Goal: Navigation & Orientation: Find specific page/section

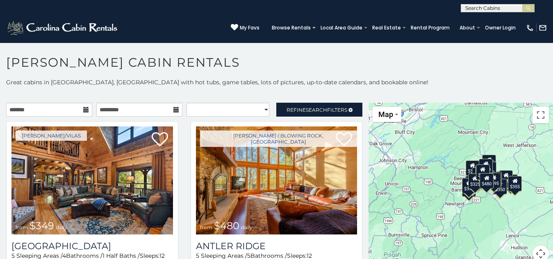
scroll to position [5, 0]
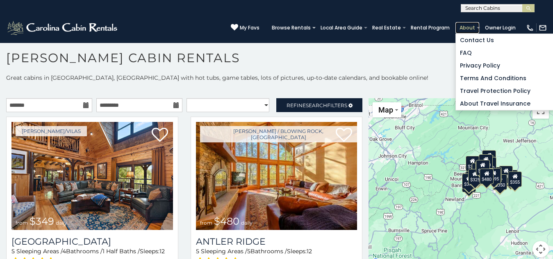
click at [455, 22] on link "About" at bounding box center [467, 27] width 24 height 11
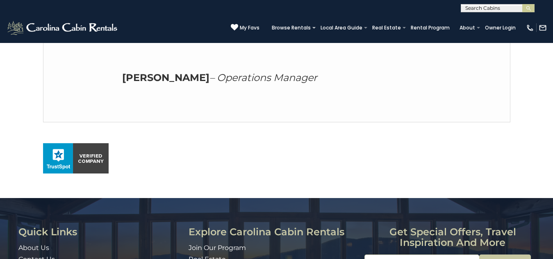
scroll to position [534, 0]
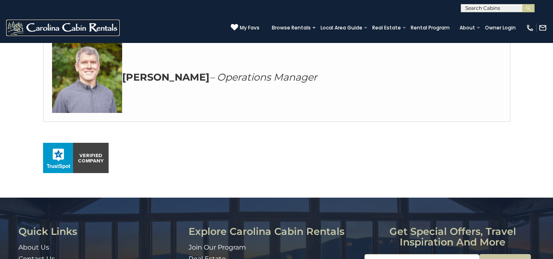
click at [42, 20] on img at bounding box center [63, 28] width 114 height 16
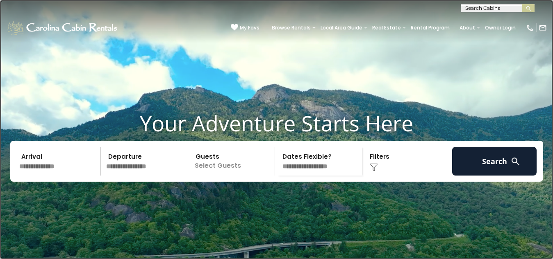
click at [100, 153] on link at bounding box center [276, 129] width 553 height 259
